Goal: Check status: Check status

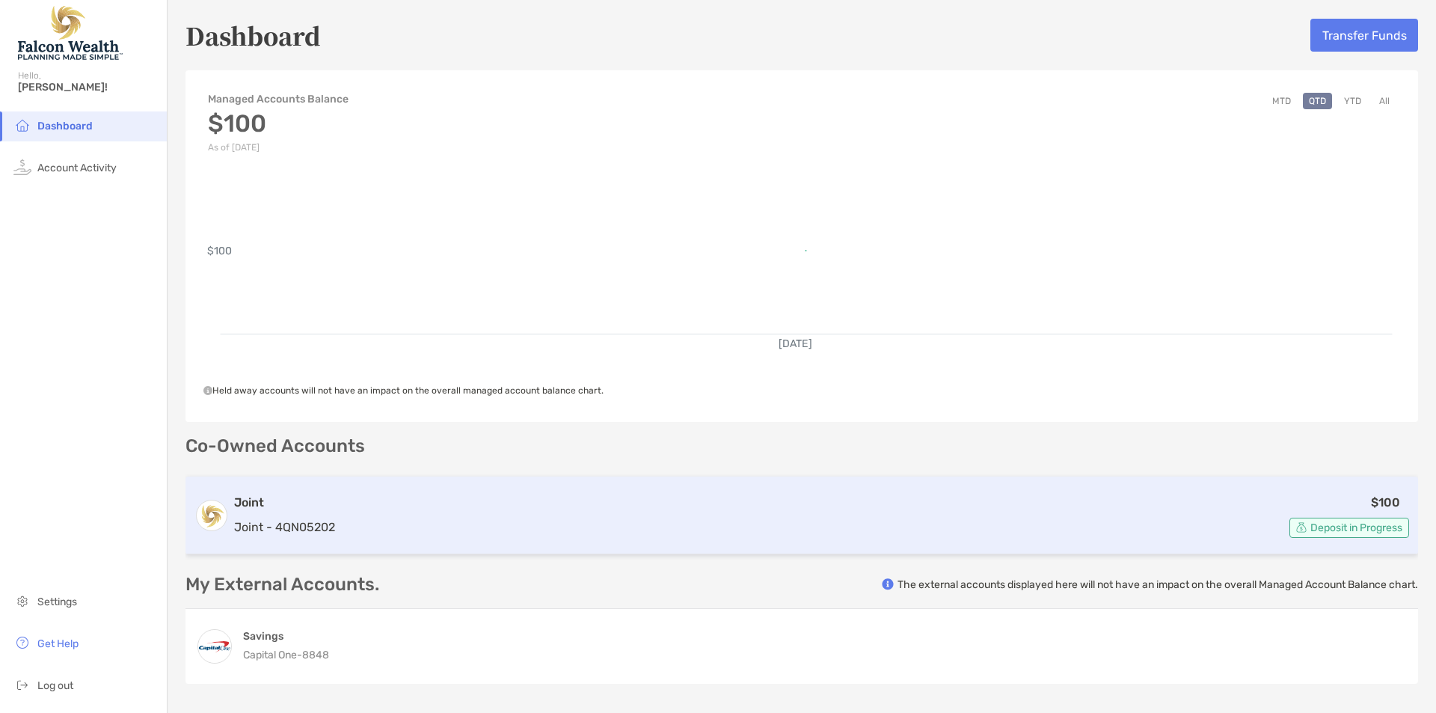
click at [334, 510] on h3 "Joint" at bounding box center [284, 503] width 101 height 18
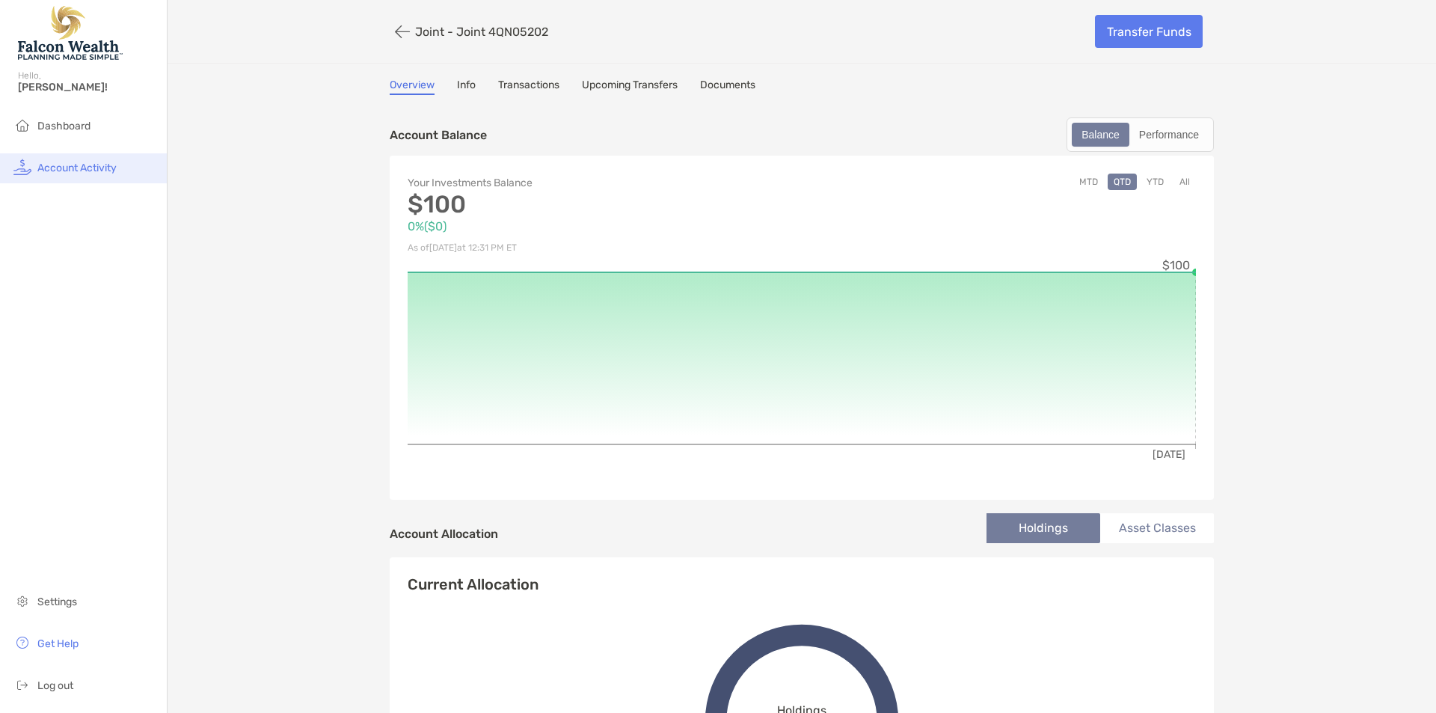
click at [101, 168] on span "Account Activity" at bounding box center [76, 168] width 79 height 13
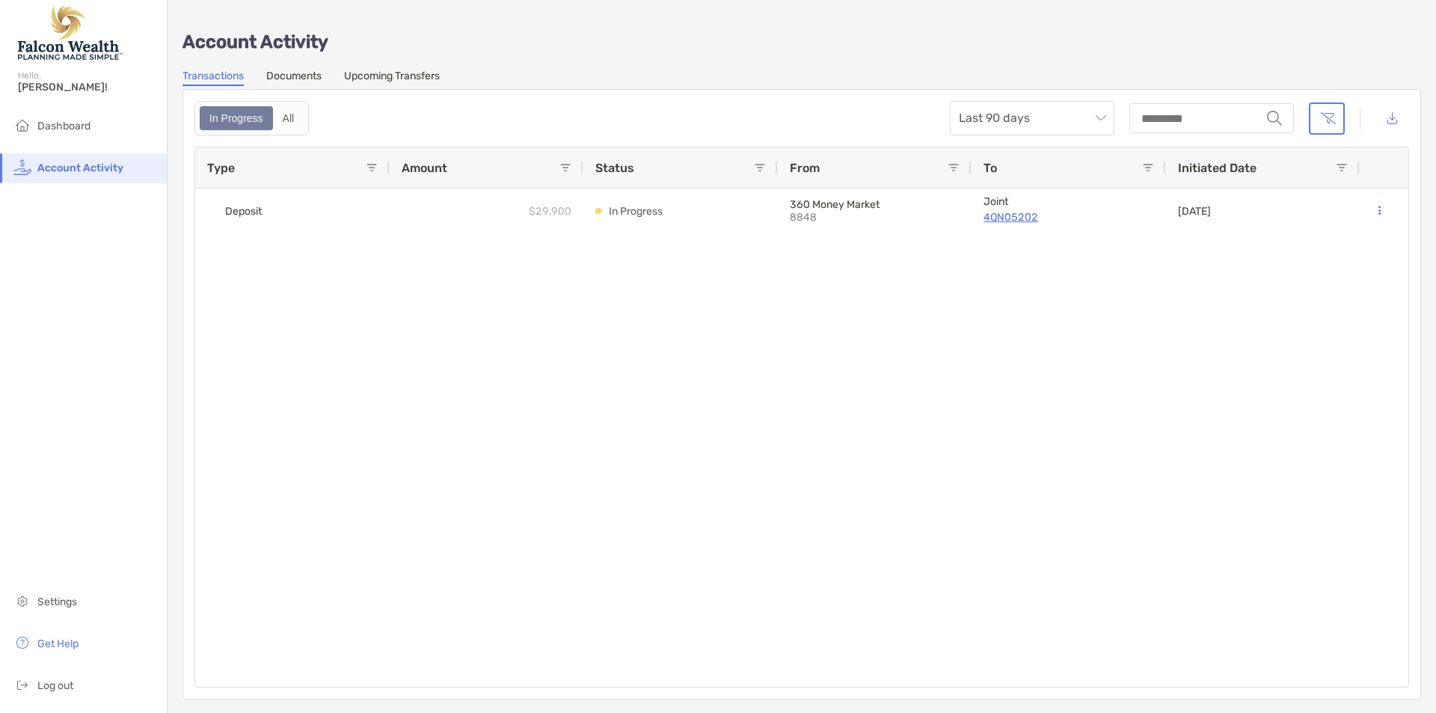
click at [307, 80] on link "Documents" at bounding box center [293, 78] width 55 height 16
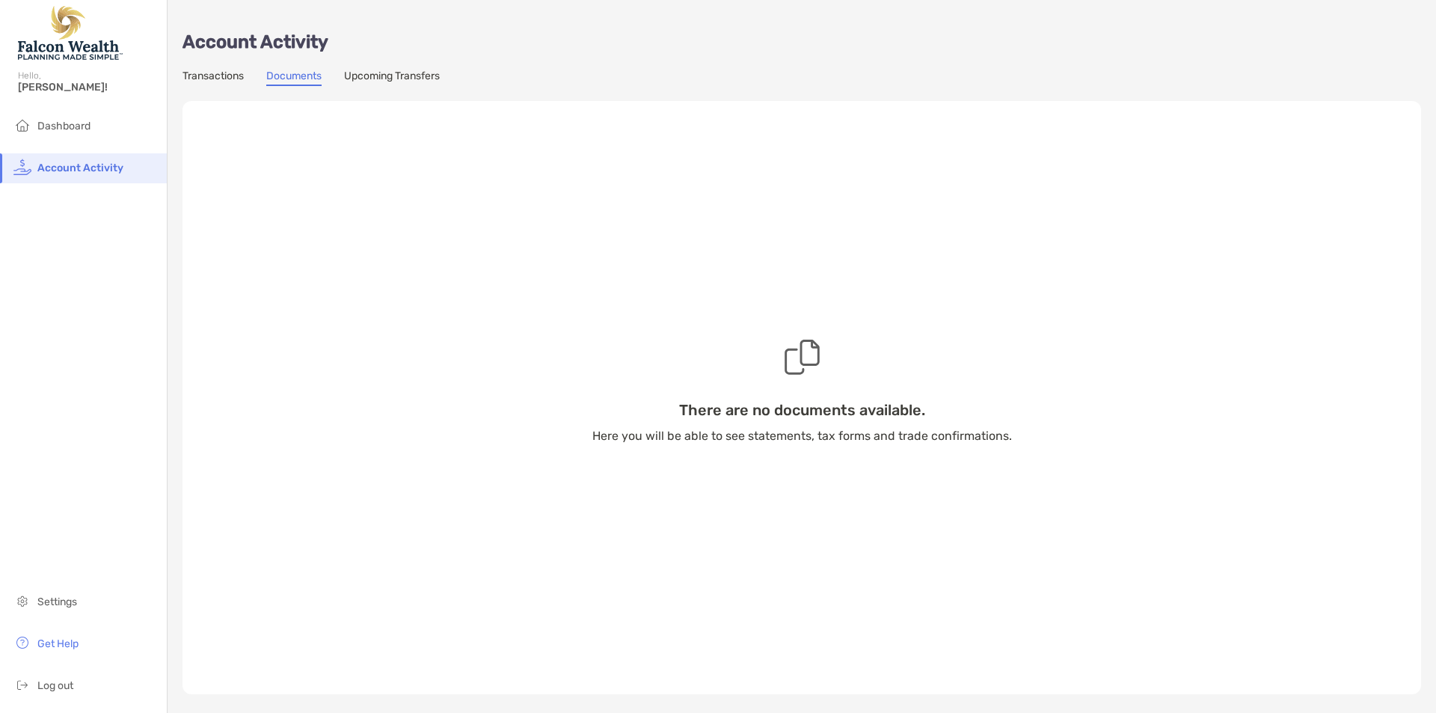
click at [391, 87] on div "There are no documents available. Here you will be able to see statements, tax …" at bounding box center [801, 390] width 1238 height 608
click at [391, 76] on link "Upcoming Transfers" at bounding box center [392, 78] width 96 height 16
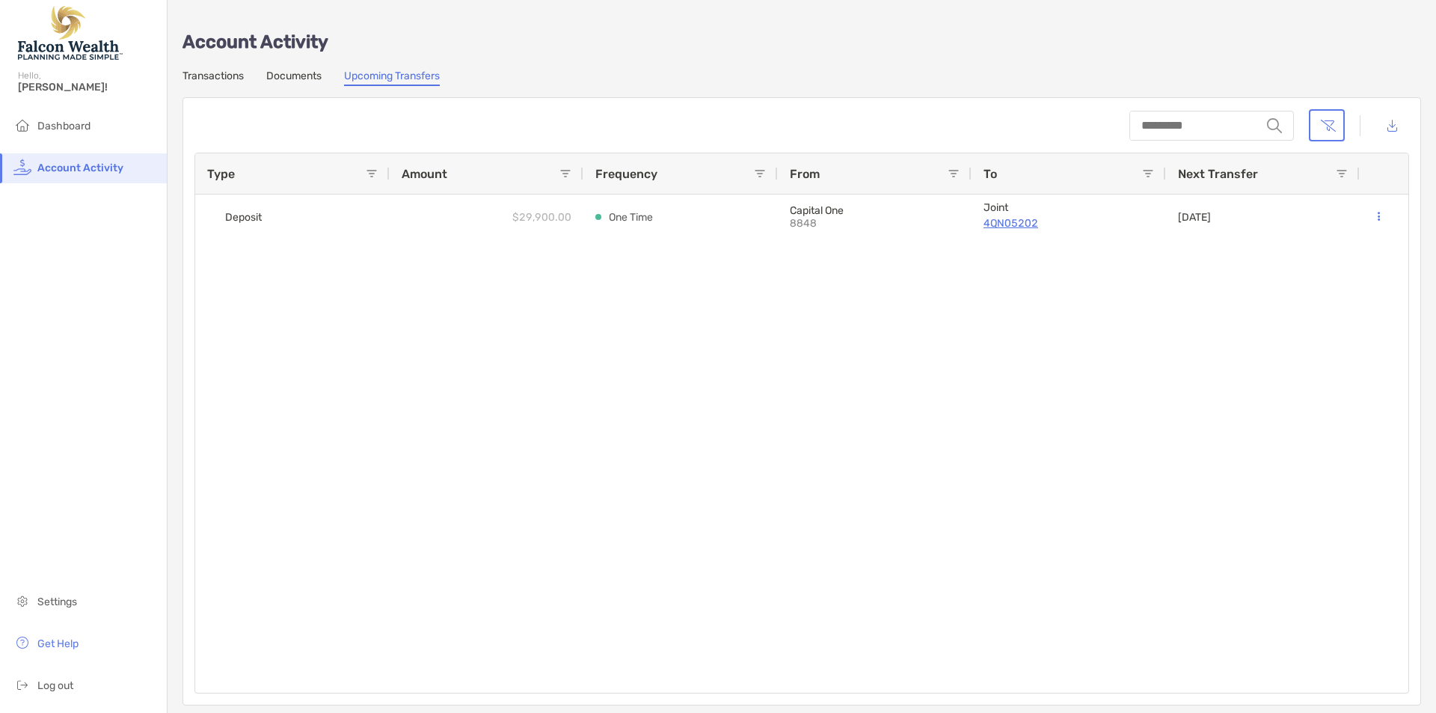
click at [206, 74] on link "Transactions" at bounding box center [212, 78] width 61 height 16
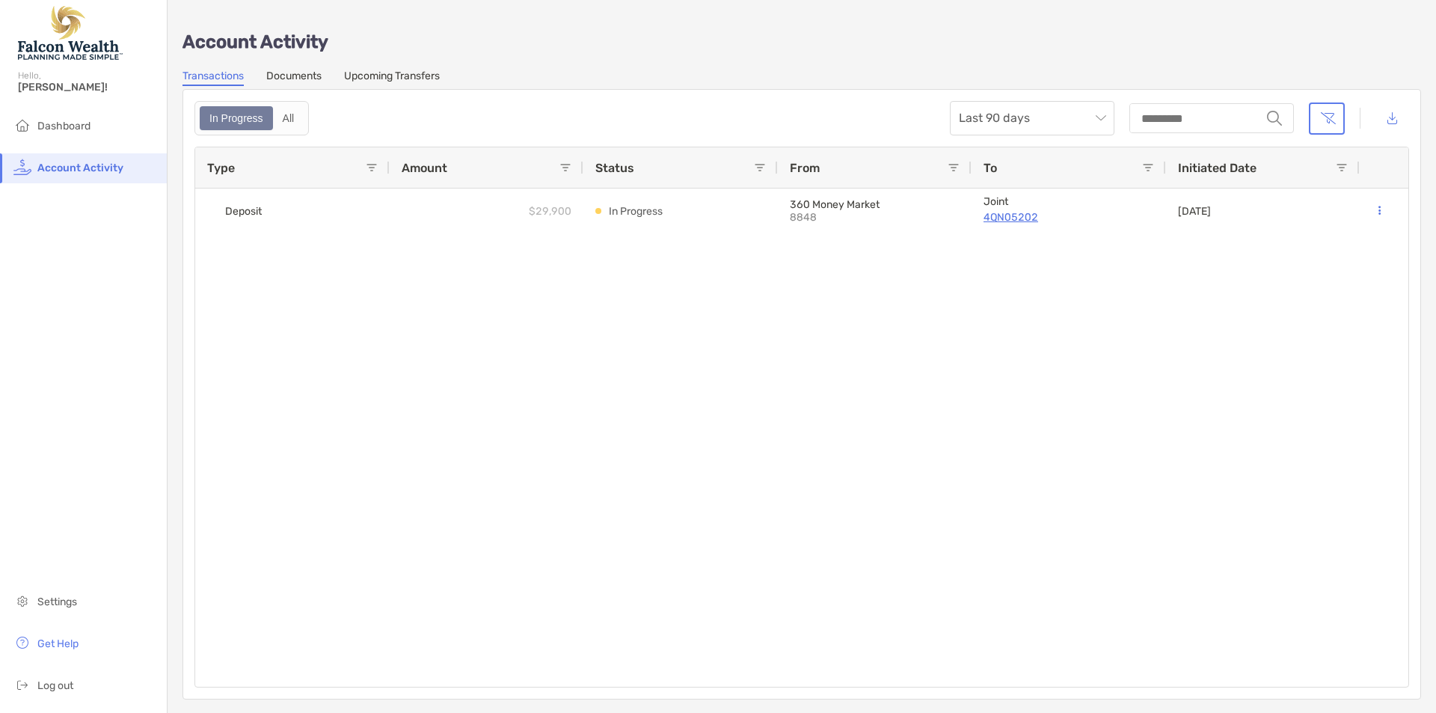
click at [306, 79] on link "Documents" at bounding box center [293, 78] width 55 height 16
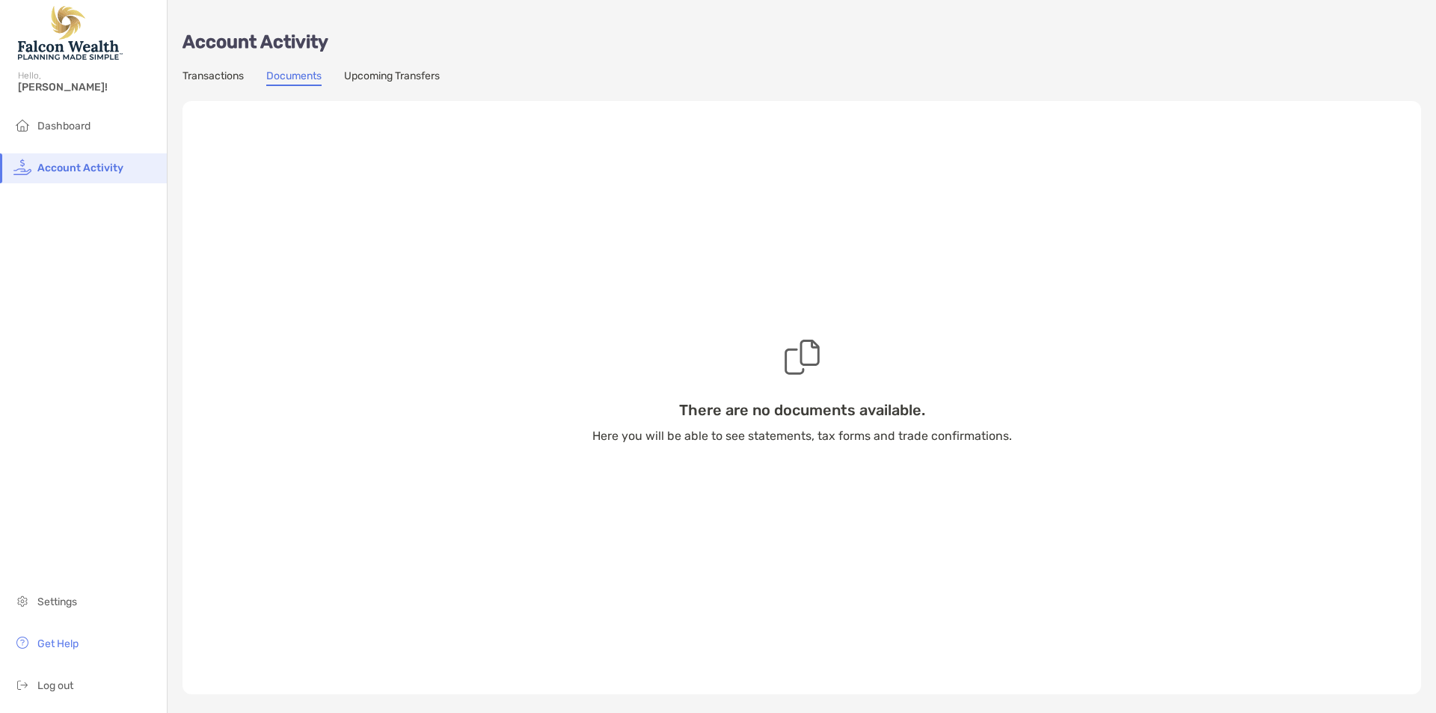
click at [275, 75] on link "Documents" at bounding box center [293, 78] width 55 height 16
click at [209, 77] on link "Transactions" at bounding box center [212, 78] width 61 height 16
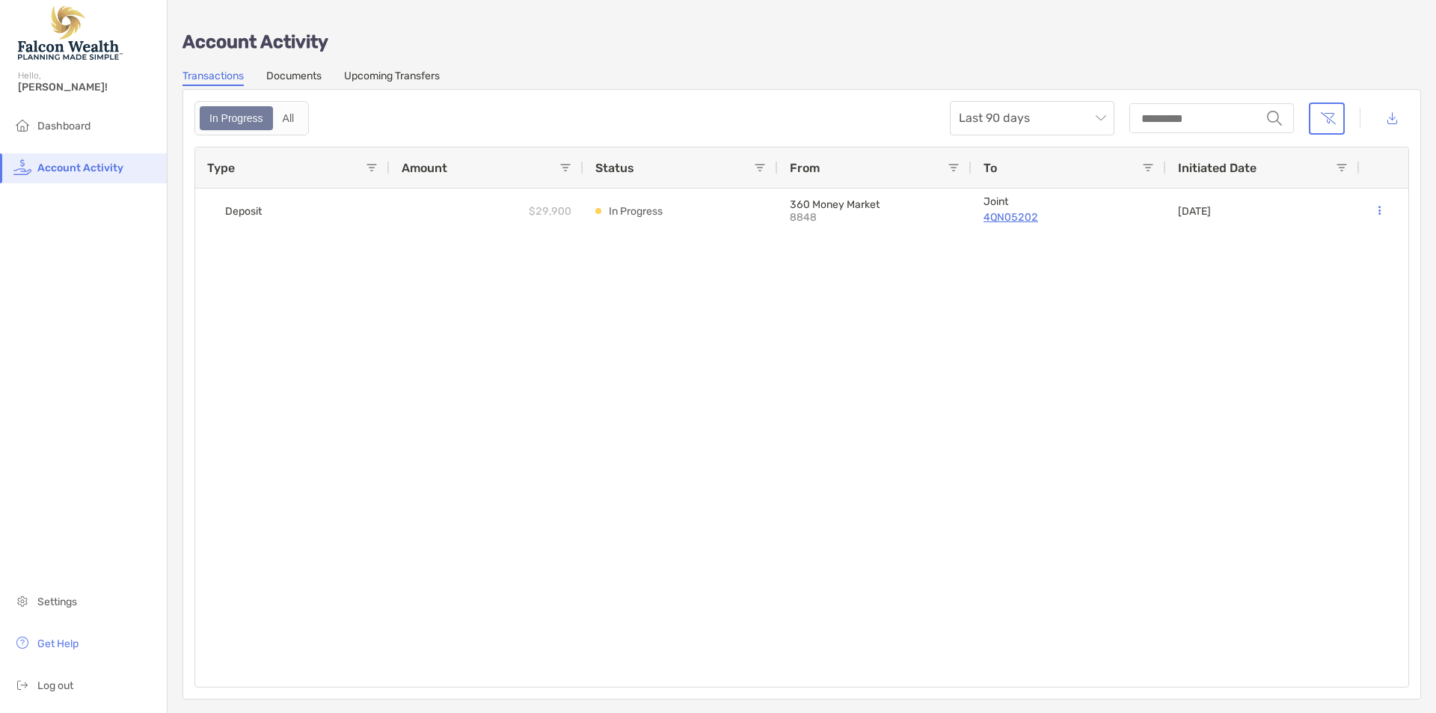
click at [294, 78] on link "Documents" at bounding box center [293, 78] width 55 height 16
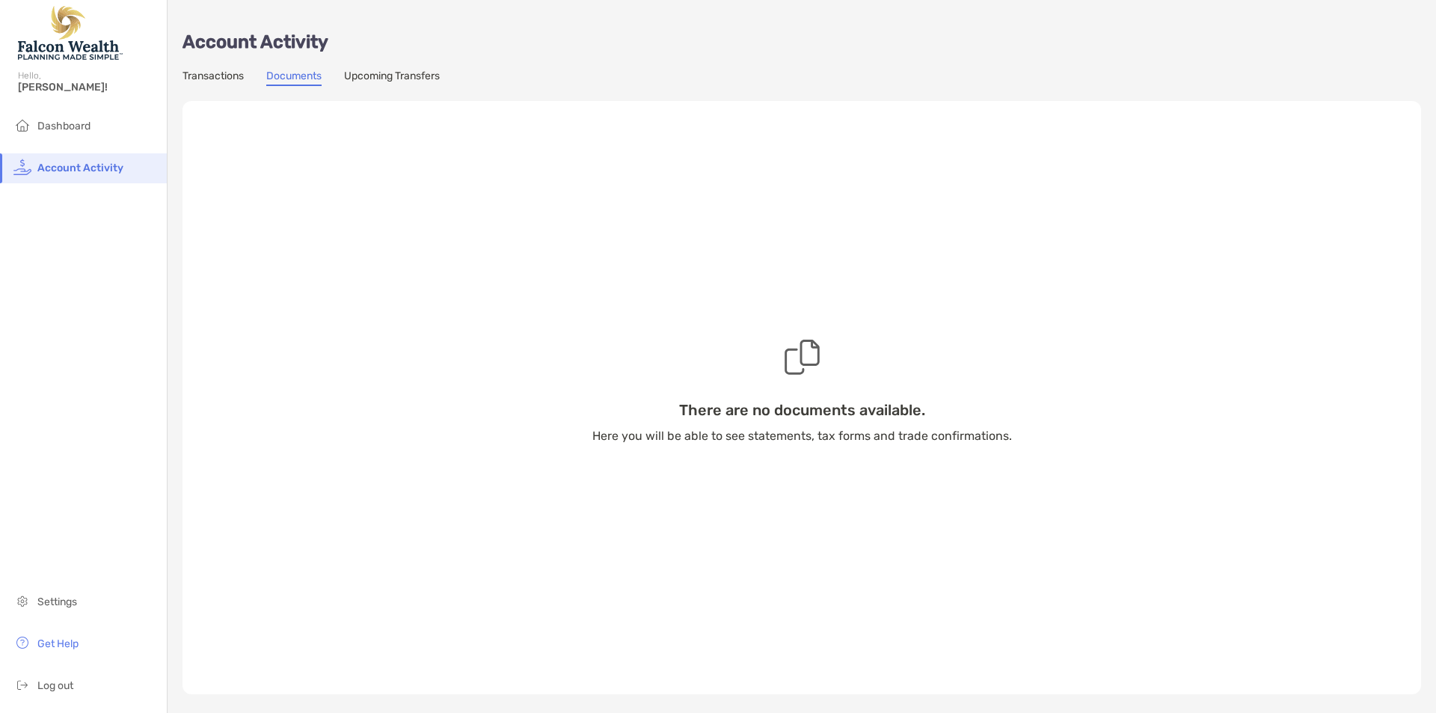
click at [233, 72] on link "Transactions" at bounding box center [212, 78] width 61 height 16
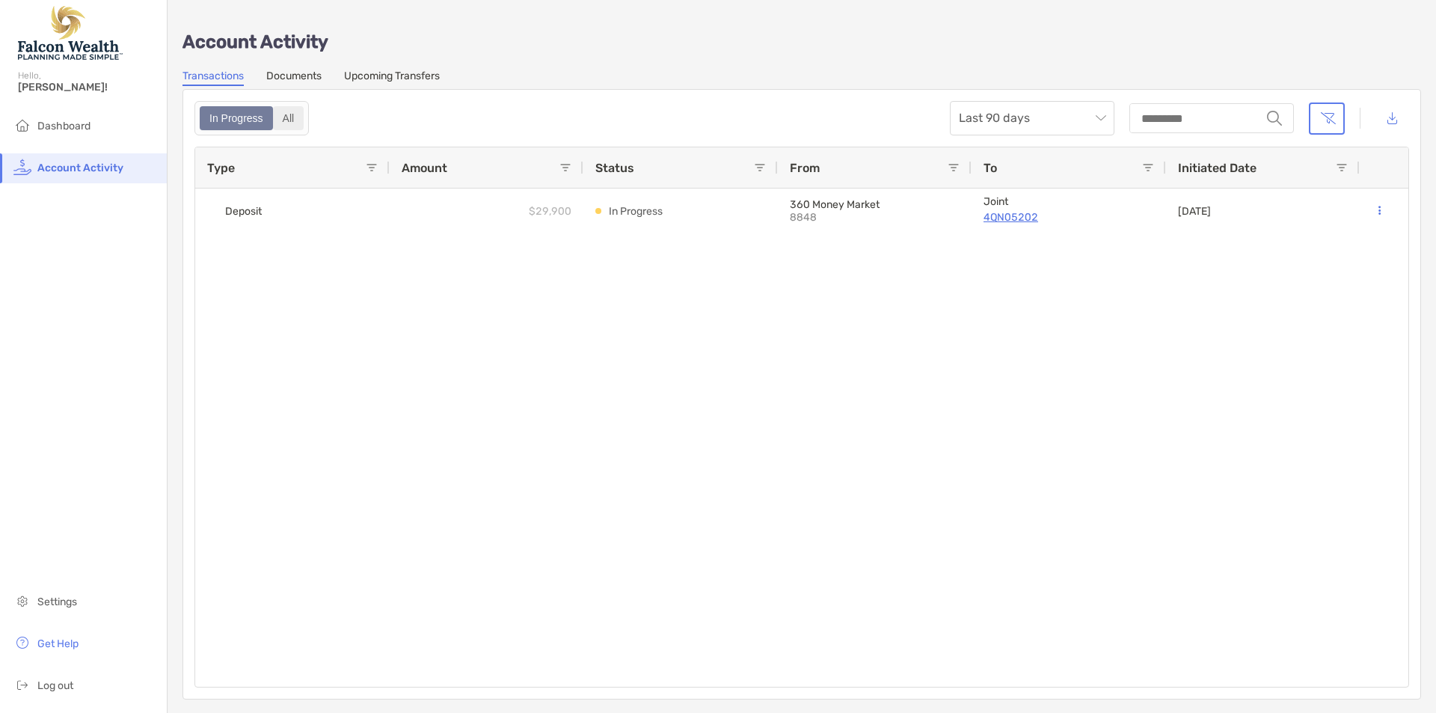
click at [275, 116] on div "All" at bounding box center [288, 118] width 28 height 21
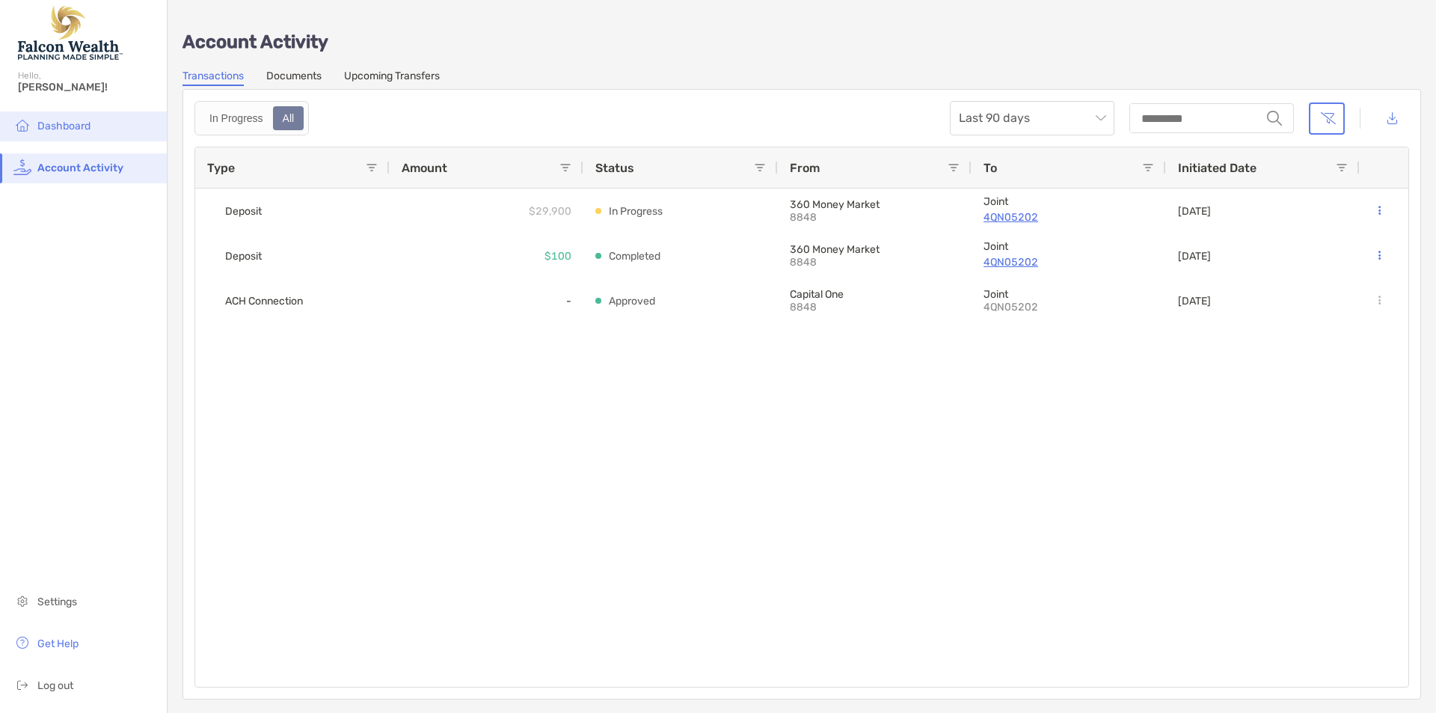
click at [92, 126] on li "Dashboard" at bounding box center [83, 126] width 167 height 30
